Goal: Information Seeking & Learning: Learn about a topic

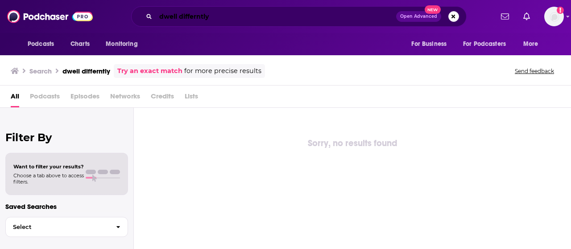
click at [196, 16] on input "dwell differntly" at bounding box center [276, 16] width 240 height 14
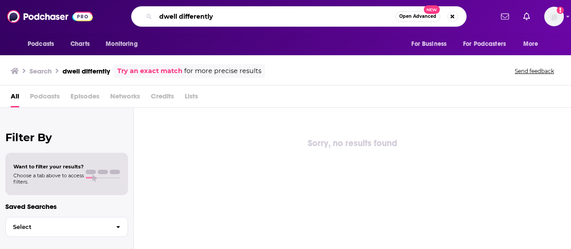
type input "dwell differently"
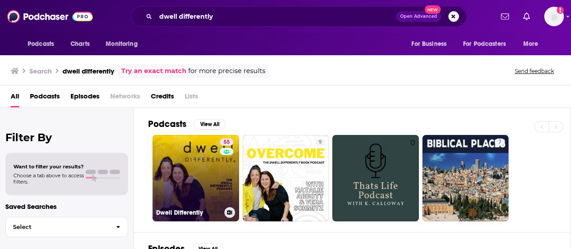
click at [189, 193] on link "55 Dwell Differently" at bounding box center [195, 178] width 86 height 86
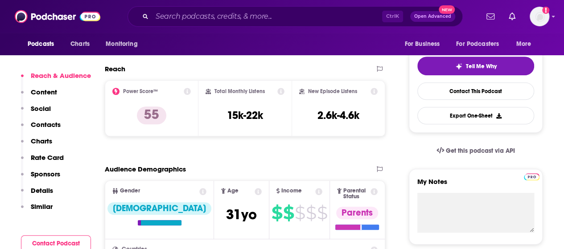
scroll to position [190, 0]
